Goal: Communication & Community: Answer question/provide support

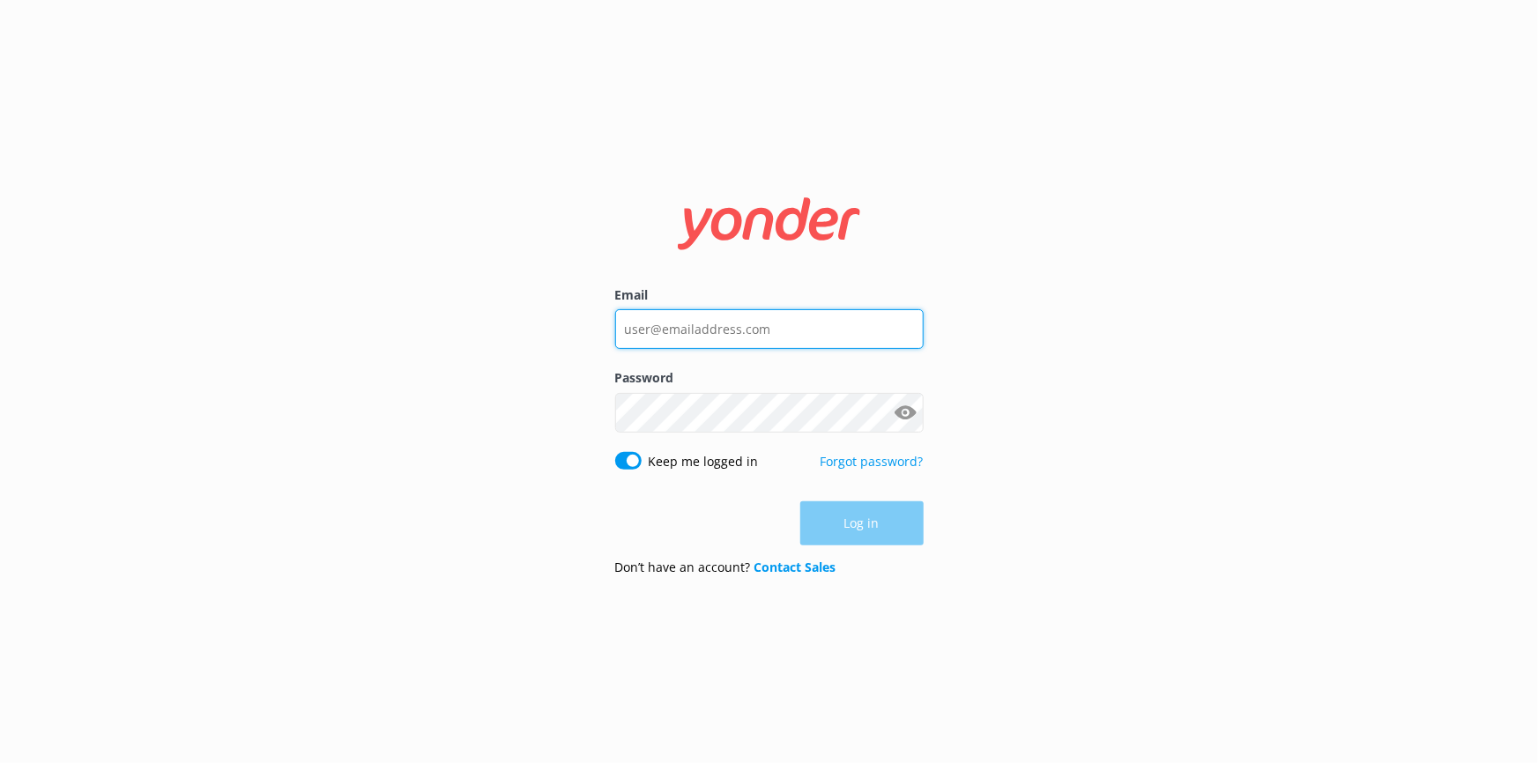
type input "nzinfo@ziptrek.com"
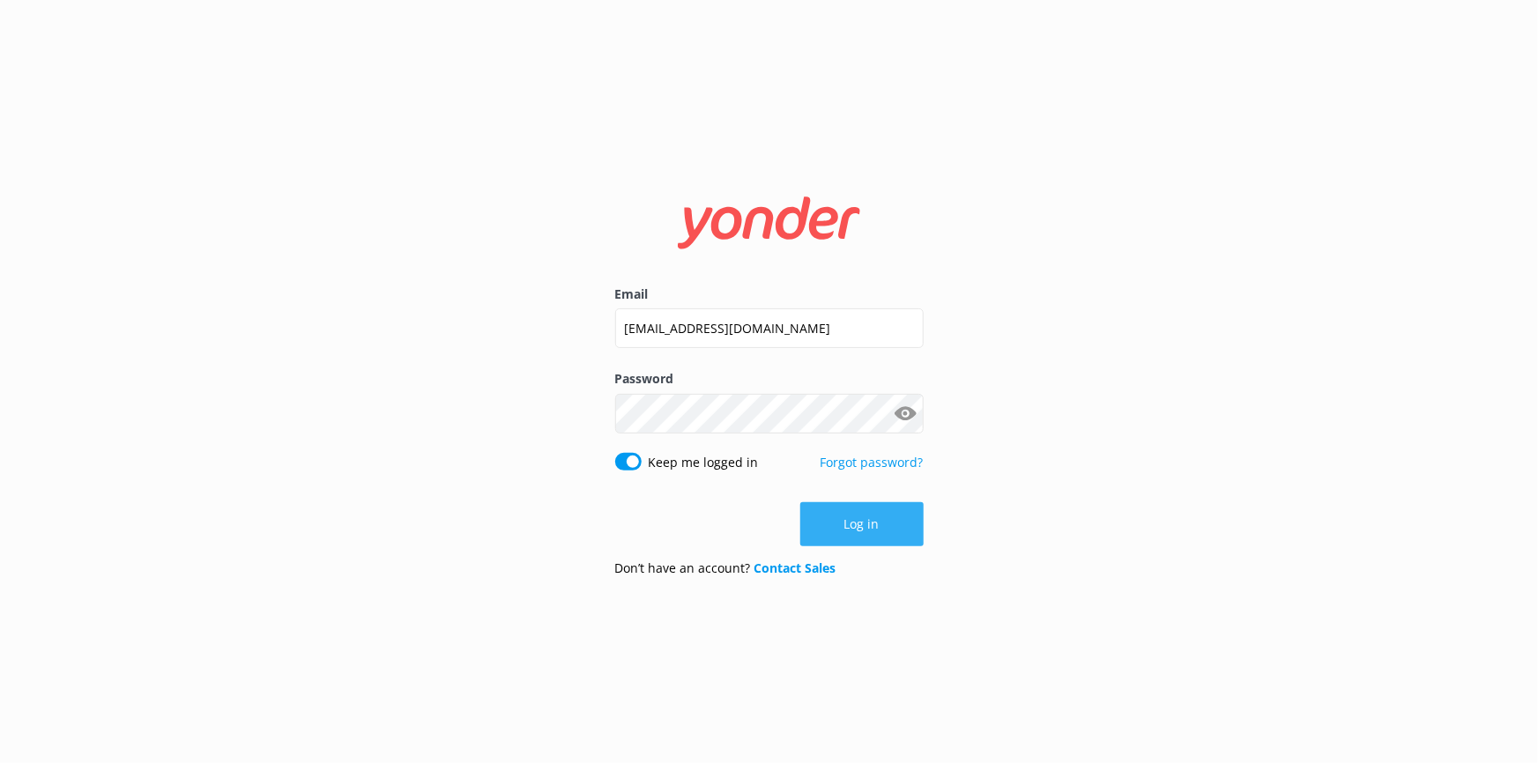
click at [864, 522] on button "Log in" at bounding box center [861, 524] width 123 height 44
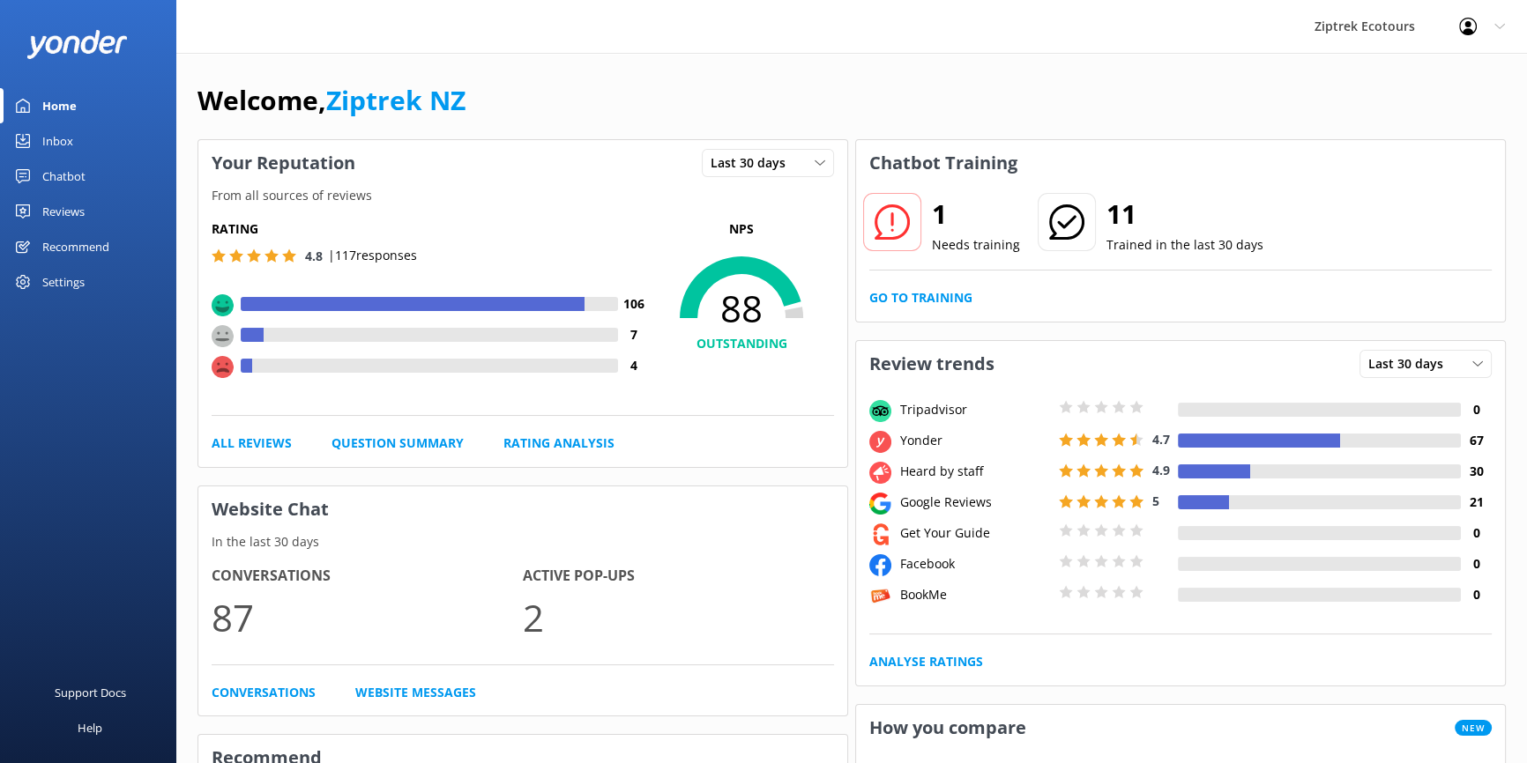
click at [101, 176] on link "Chatbot" at bounding box center [88, 176] width 176 height 35
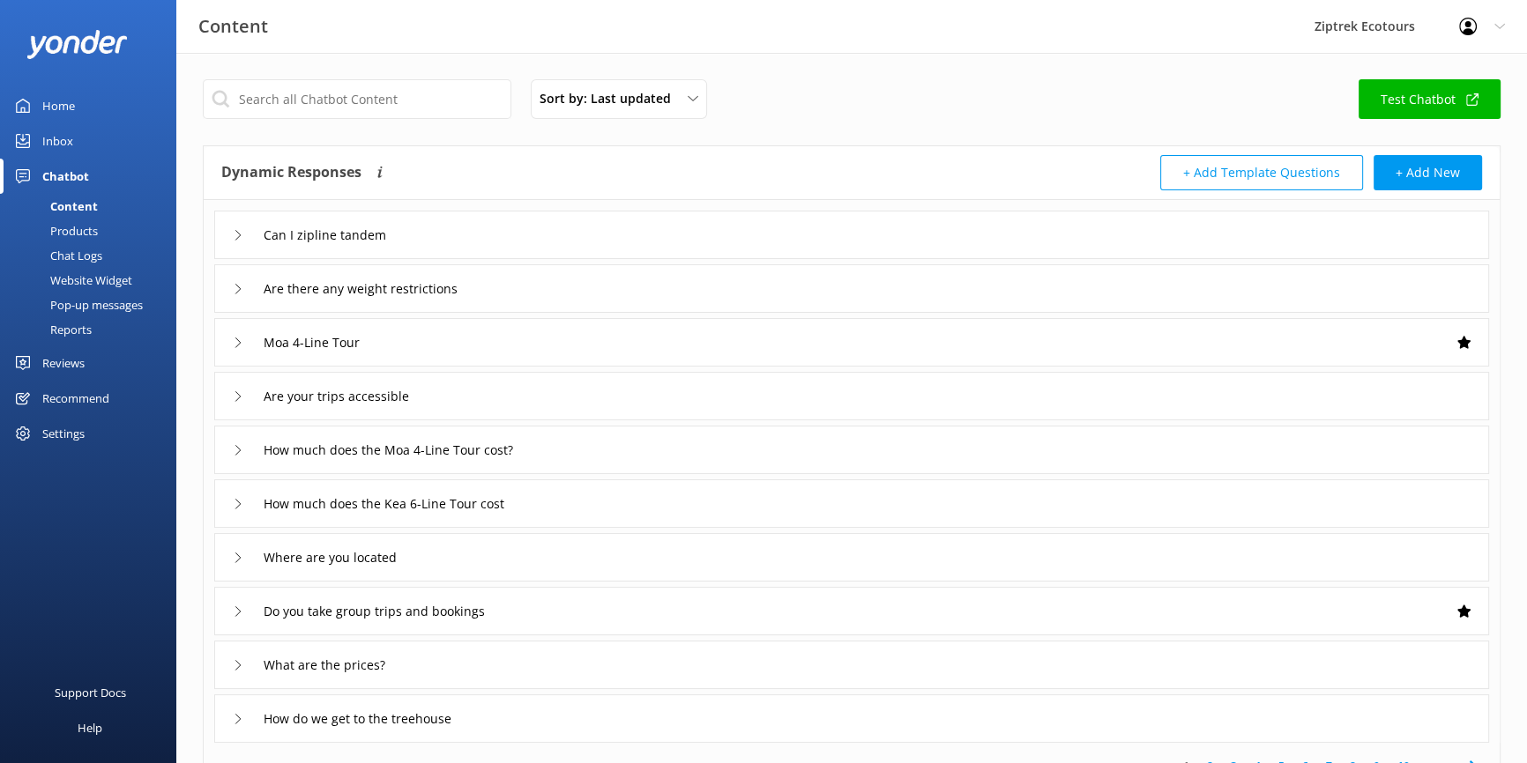
click at [69, 130] on div "Inbox" at bounding box center [57, 140] width 31 height 35
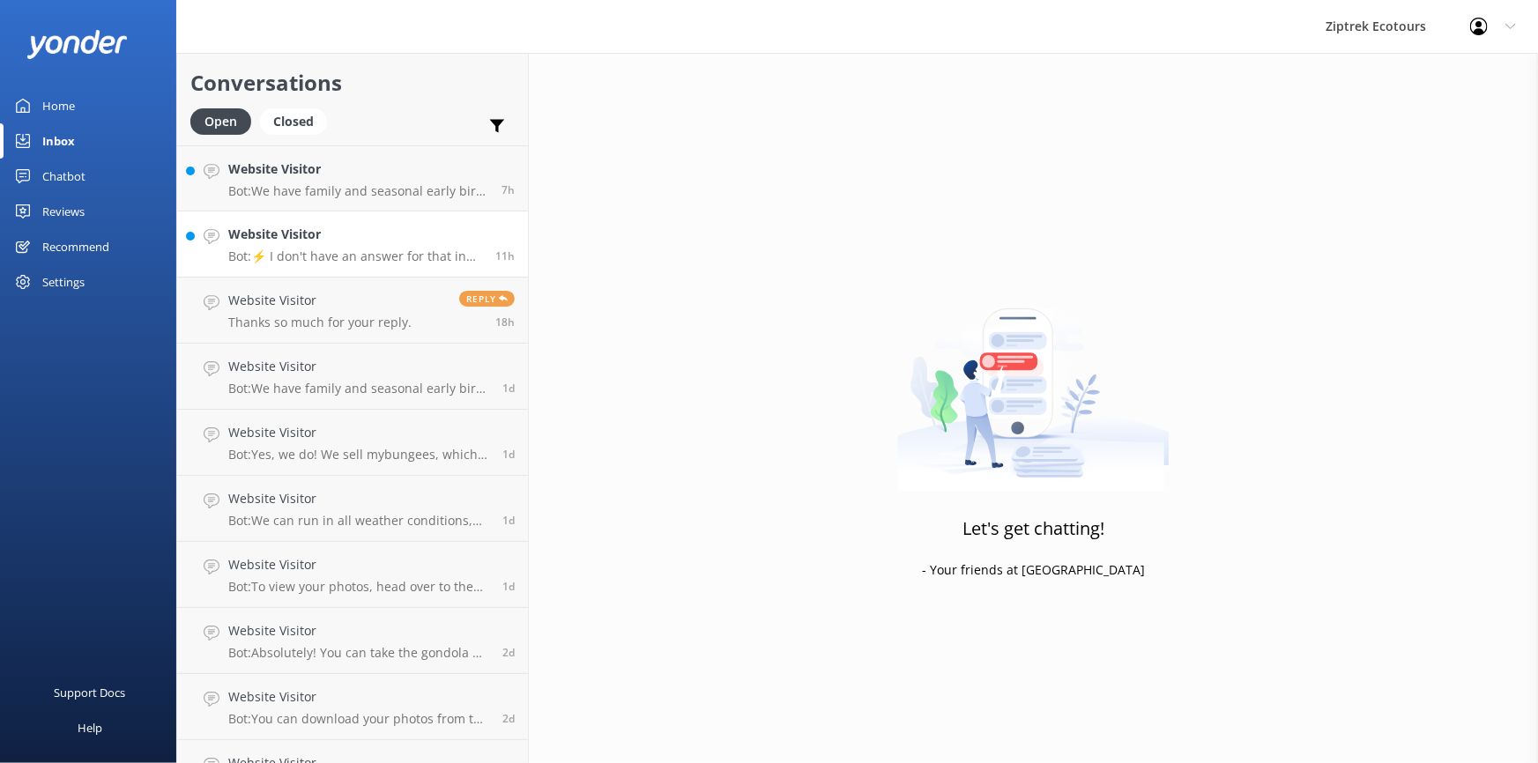
click at [344, 232] on h4 "Website Visitor" at bounding box center [355, 234] width 254 height 19
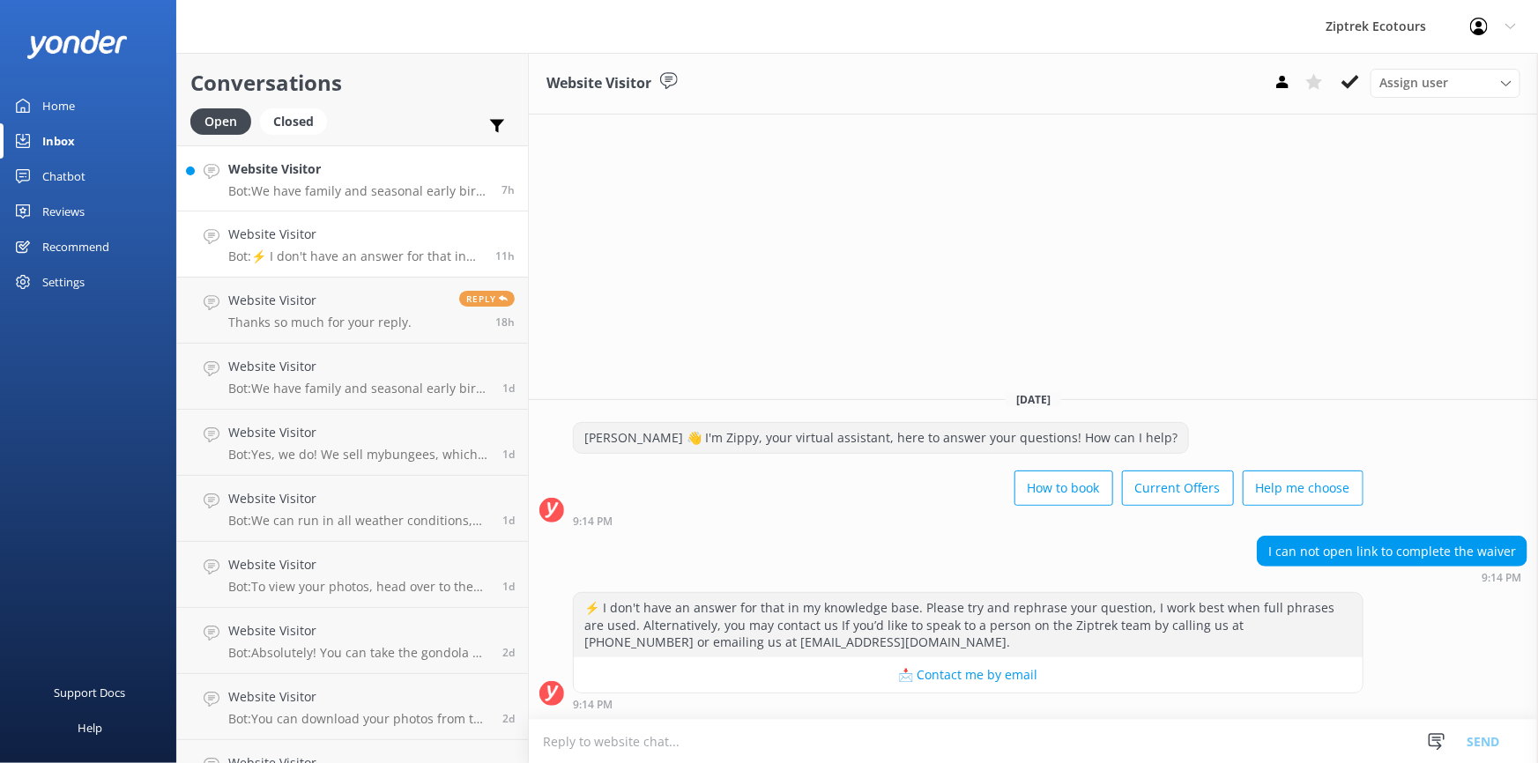
click at [386, 176] on h4 "Website Visitor" at bounding box center [358, 169] width 260 height 19
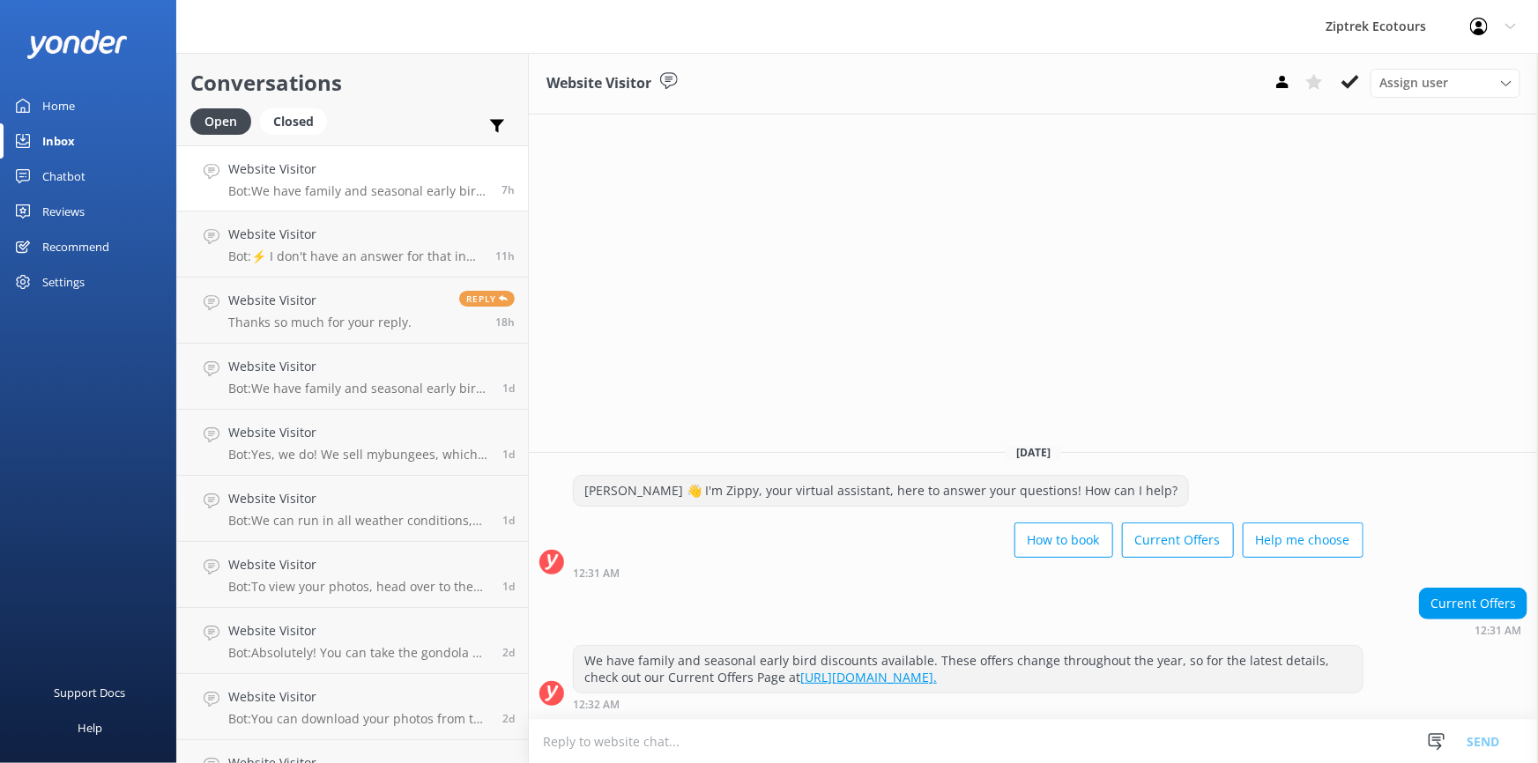
click at [97, 113] on link "Home" at bounding box center [88, 105] width 176 height 35
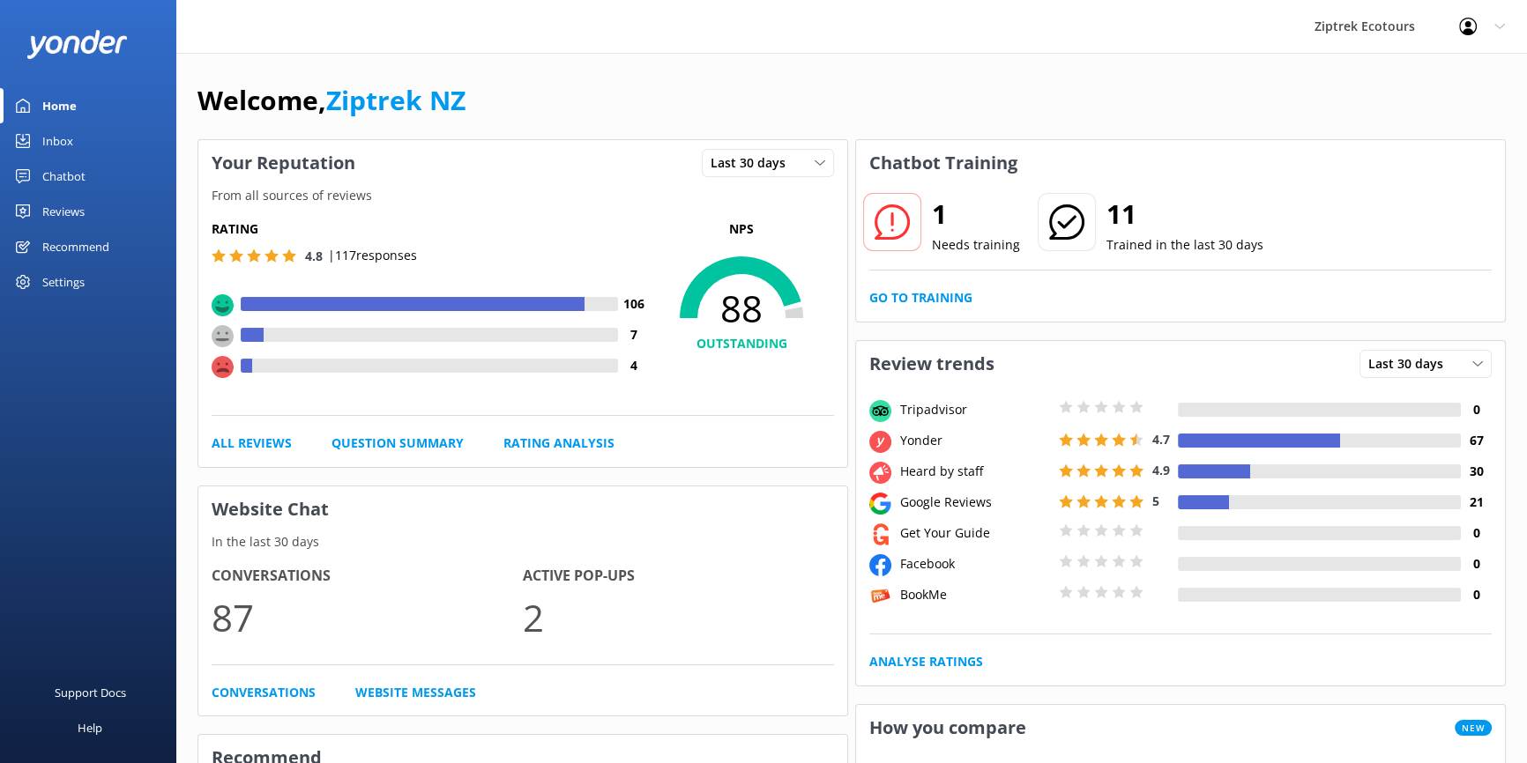
click at [58, 200] on div "Reviews" at bounding box center [63, 211] width 42 height 35
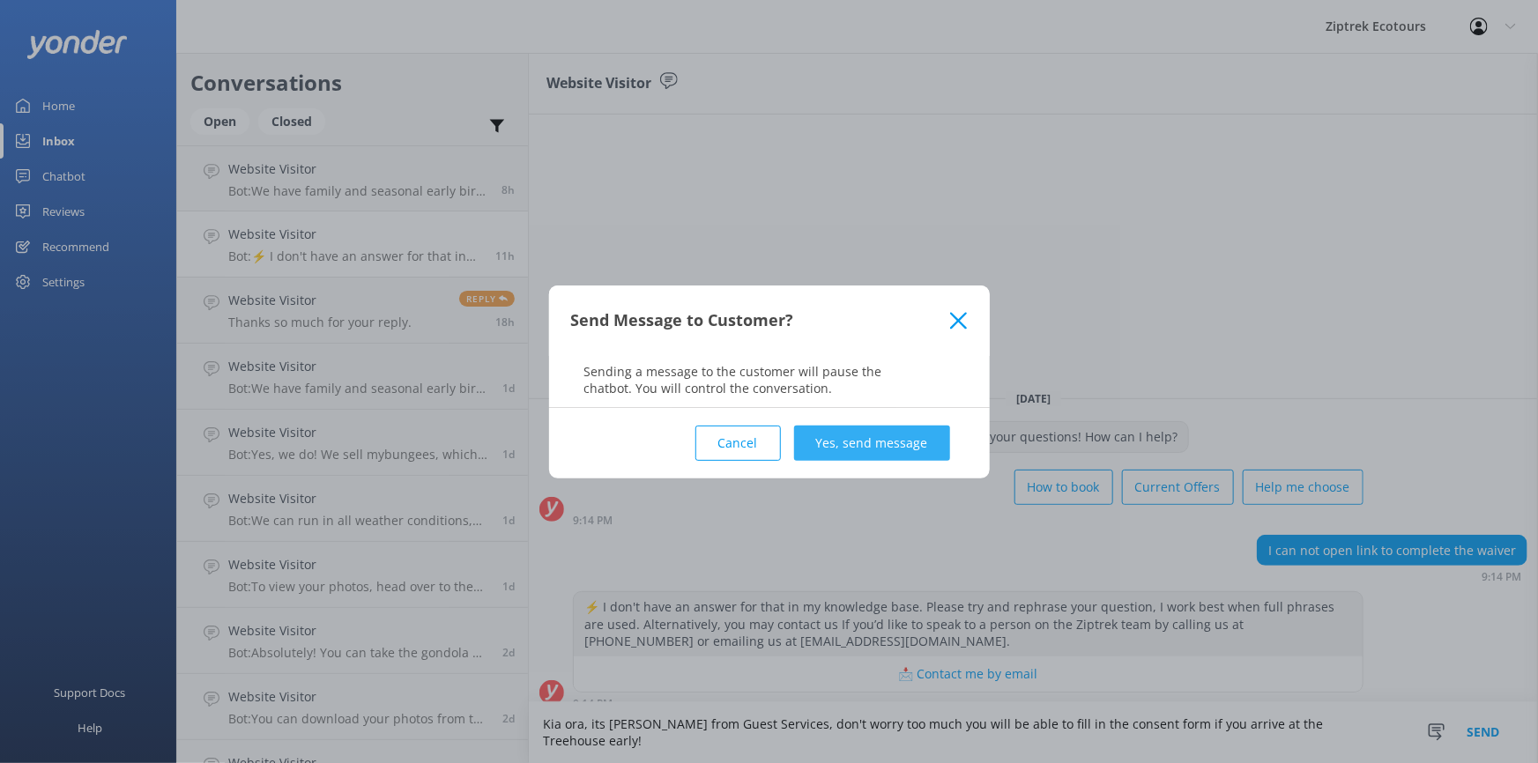
type textarea "Kia ora, its [PERSON_NAME] from Guest Services, don't worry too much you will b…"
click at [910, 450] on button "Yes, send message" at bounding box center [872, 443] width 156 height 35
